Goal: Navigation & Orientation: Find specific page/section

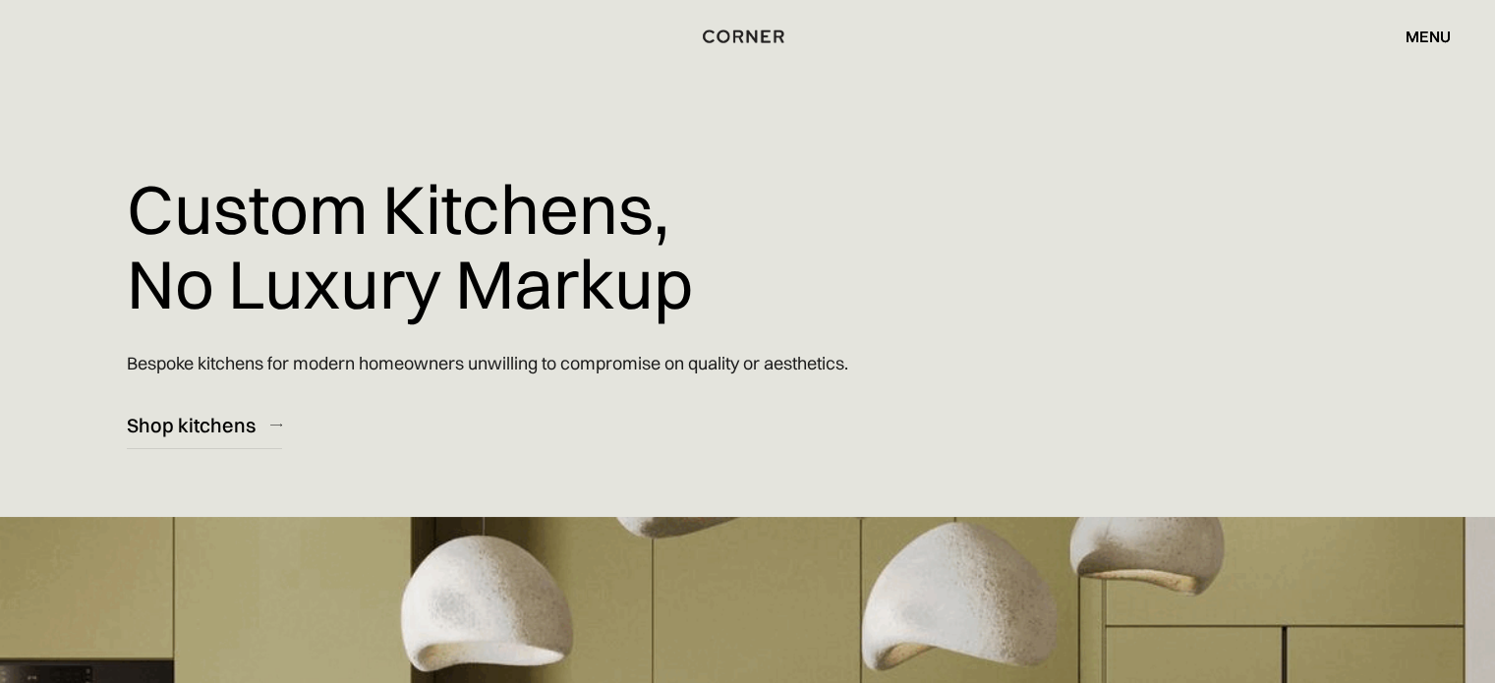
click at [1419, 59] on div "Shop Kitchens Shop Kitchens How it works How it works Projects Projects Inspira…" at bounding box center [747, 36] width 1495 height 73
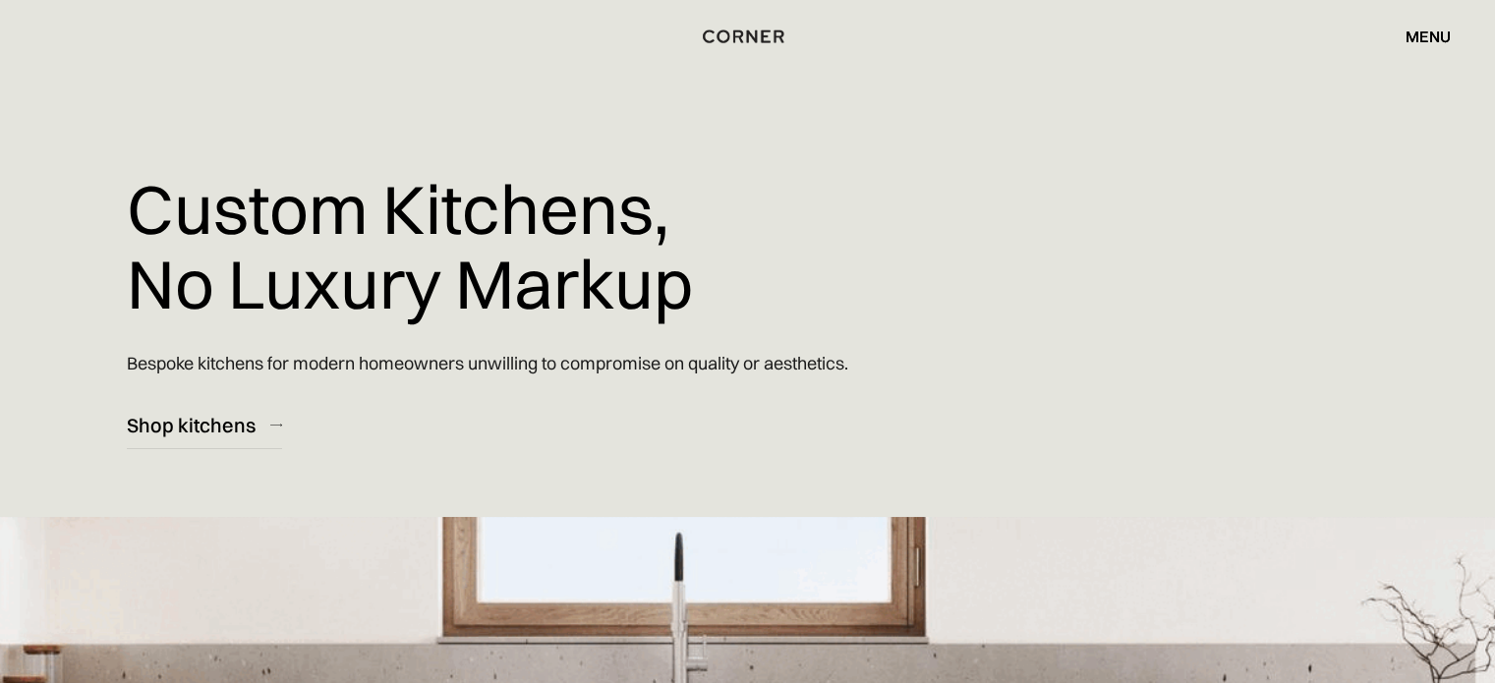
click at [1425, 38] on div "menu" at bounding box center [1428, 37] width 45 height 16
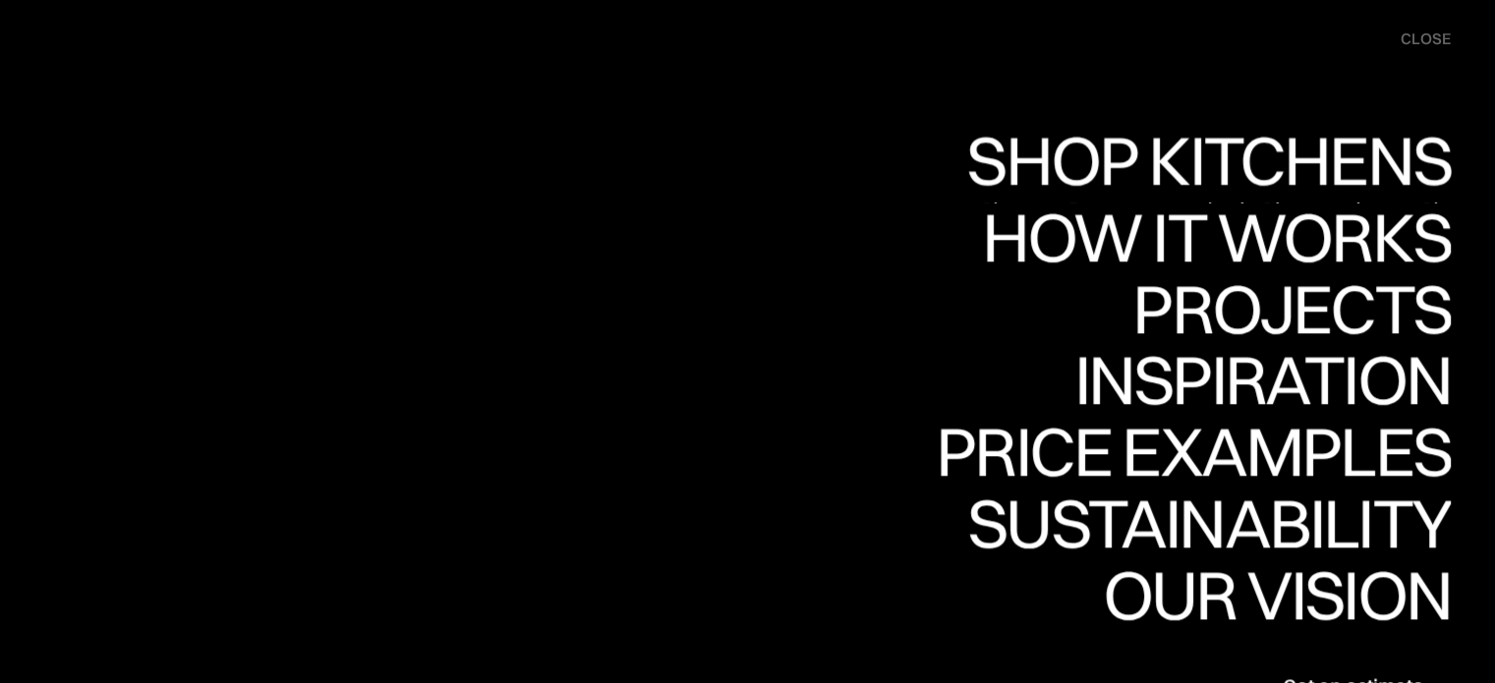
click at [0, 0] on link "Shop Kitchens Shop Kitchens" at bounding box center [0, 0] width 0 height 0
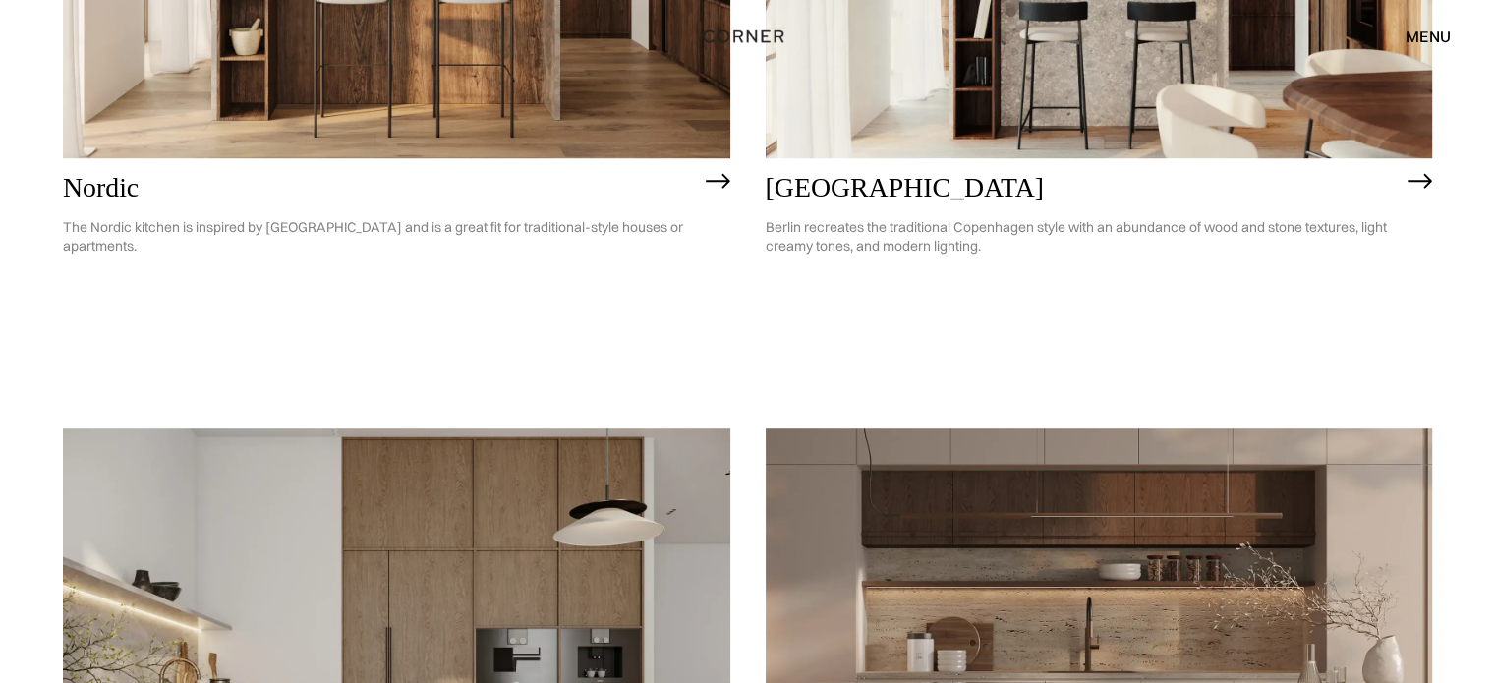
scroll to position [1278, 0]
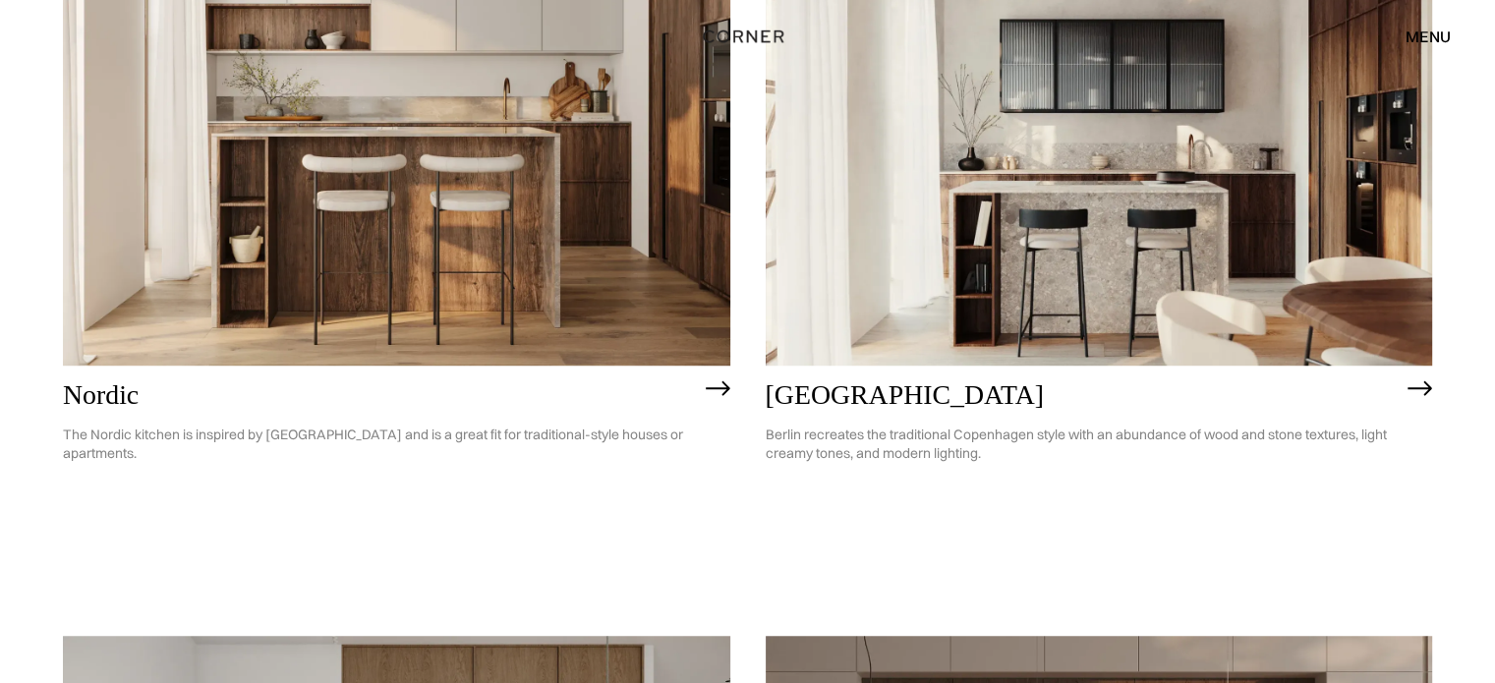
click at [1108, 203] on img at bounding box center [1099, 99] width 667 height 534
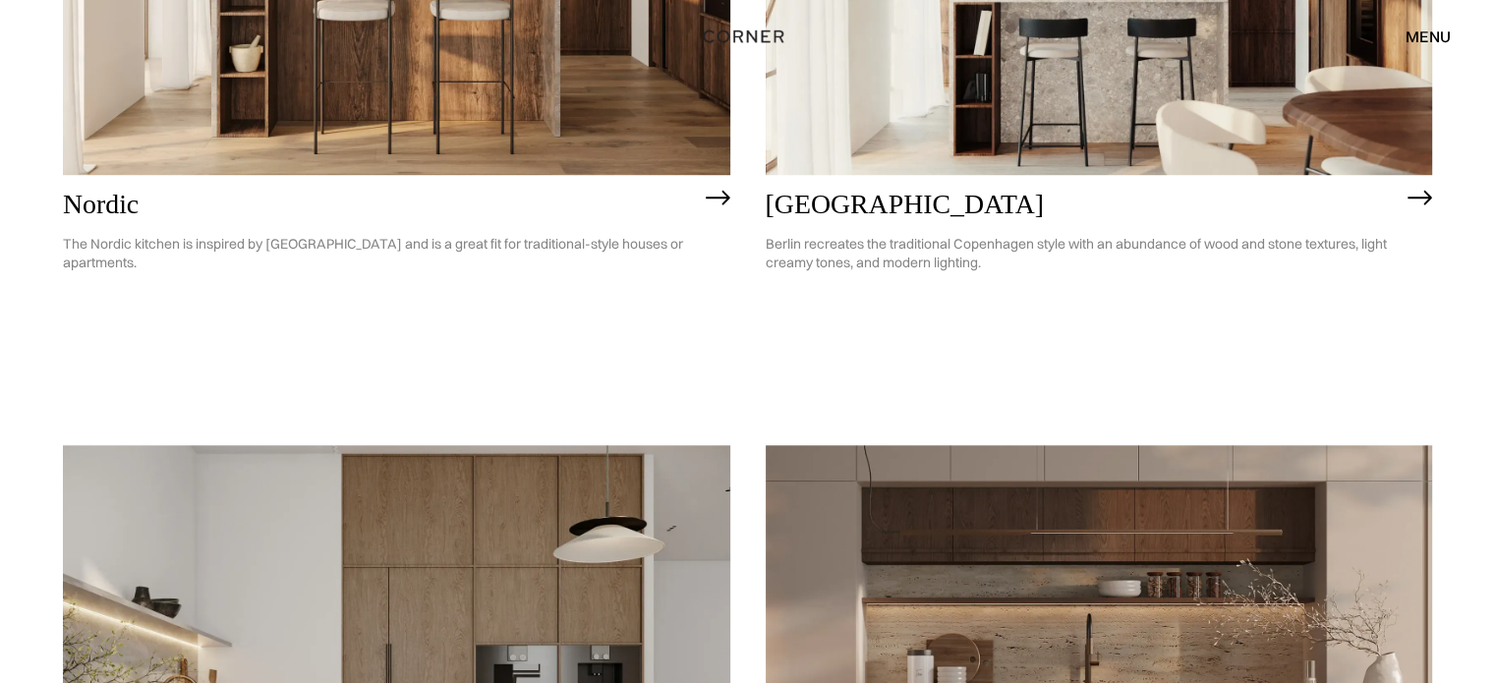
scroll to position [977, 0]
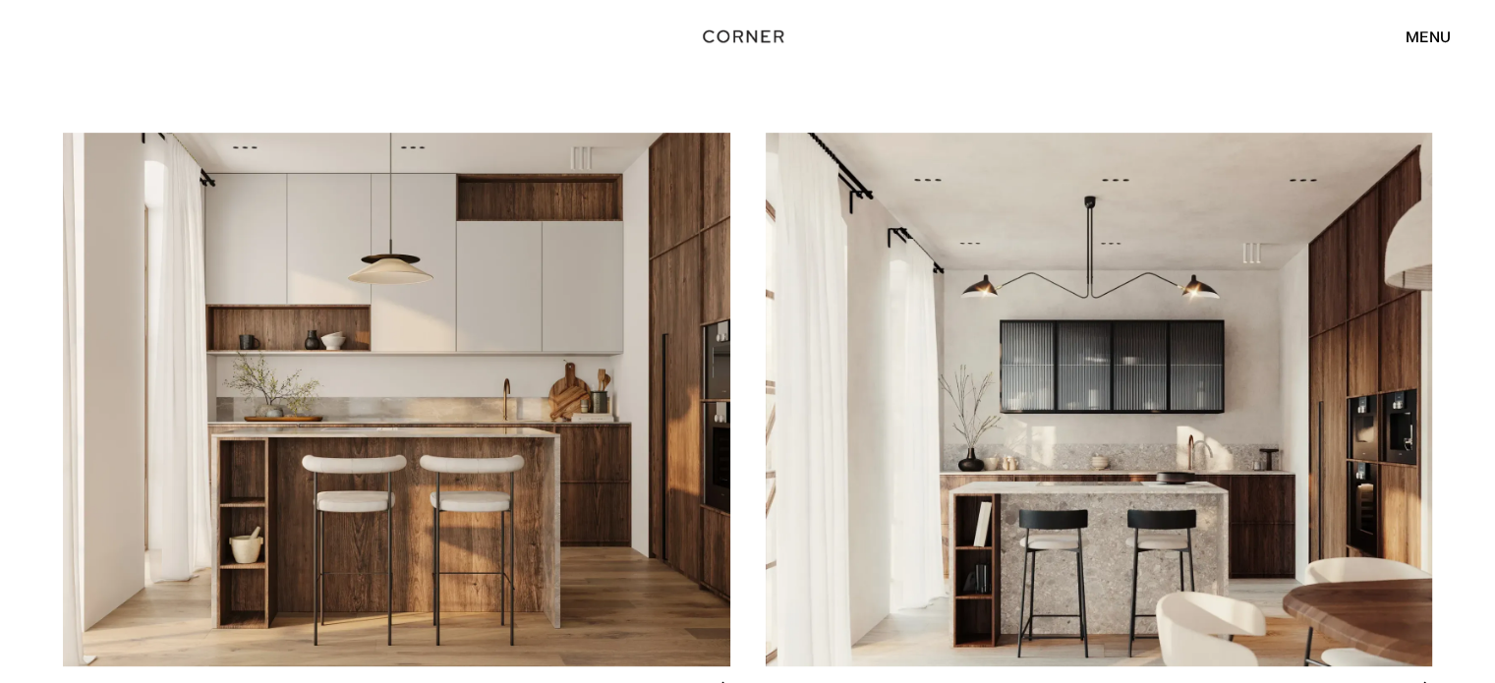
click at [1064, 370] on img at bounding box center [1099, 400] width 667 height 534
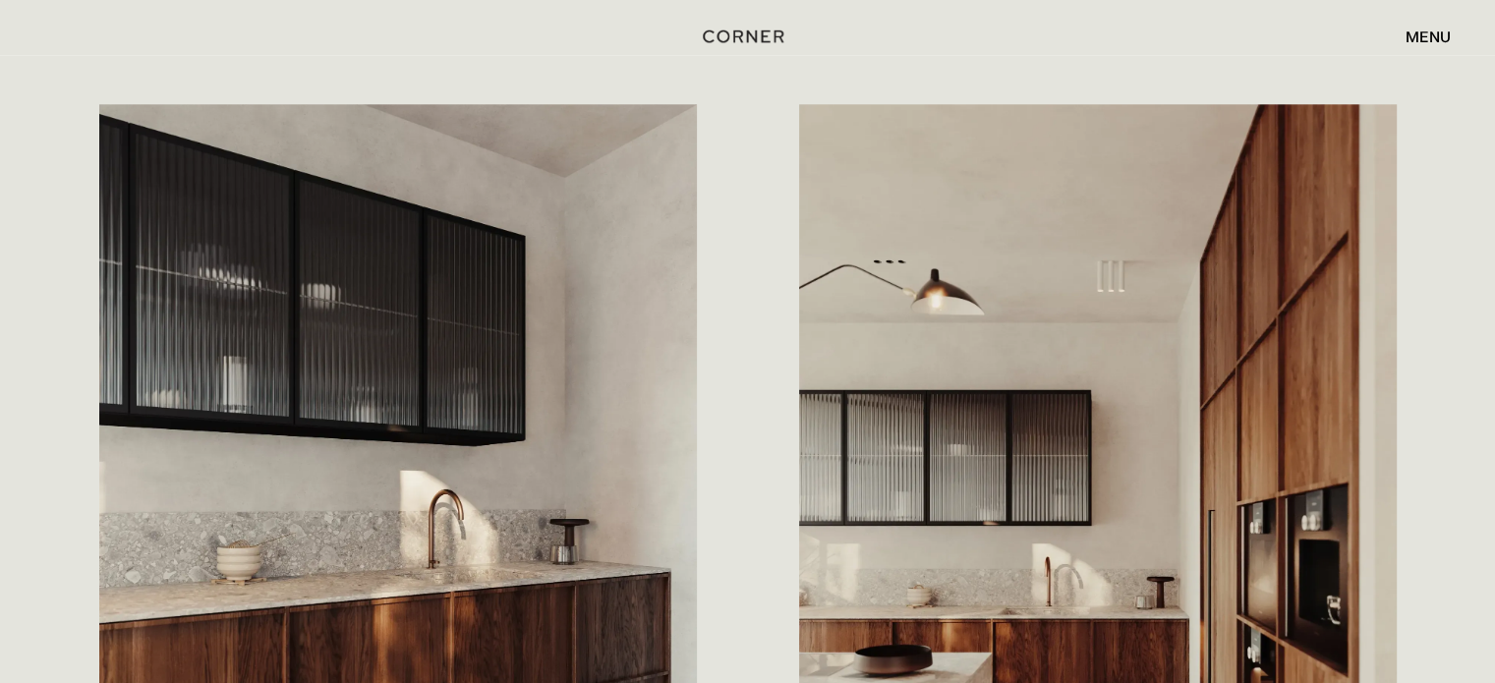
scroll to position [2261, 0]
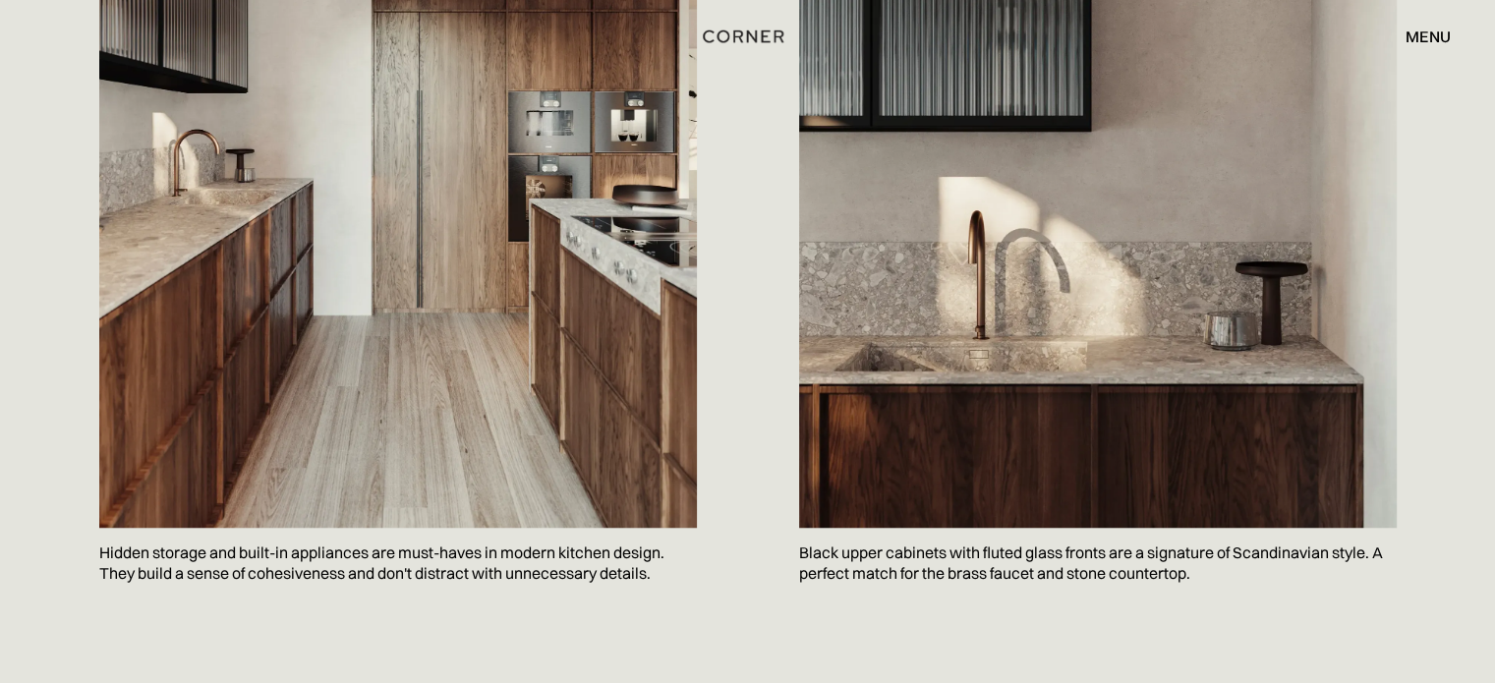
scroll to position [1376, 0]
